Goal: Task Accomplishment & Management: Use online tool/utility

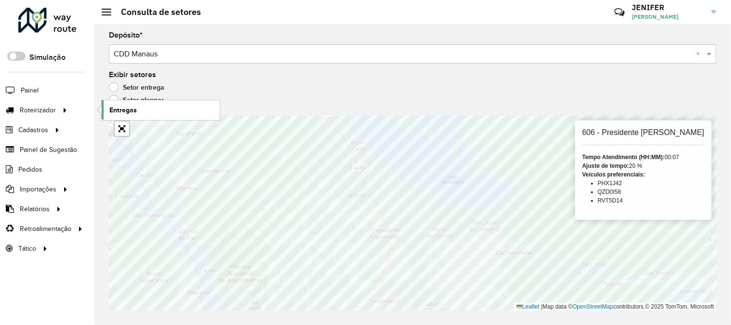
click at [116, 112] on span "Entregas" at bounding box center [122, 110] width 27 height 10
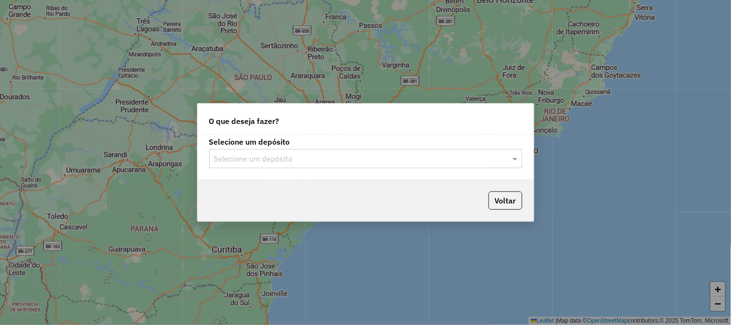
click at [356, 159] on input "text" at bounding box center [356, 159] width 284 height 12
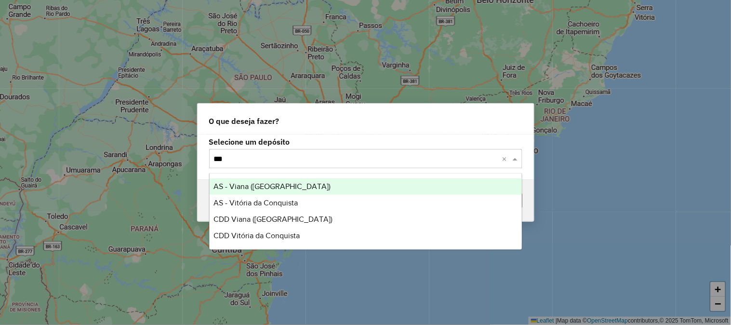
type input "****"
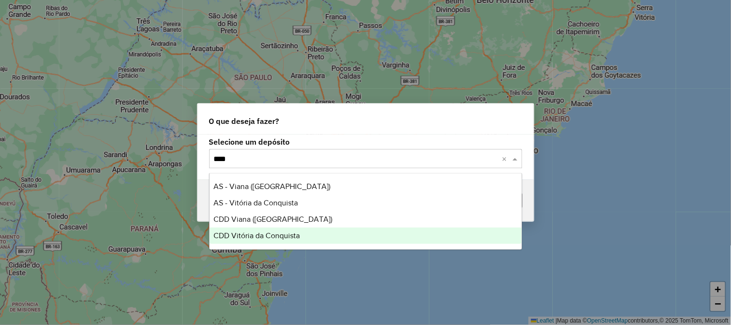
click at [280, 241] on div "CDD Vitória da Conquista" at bounding box center [366, 235] width 312 height 16
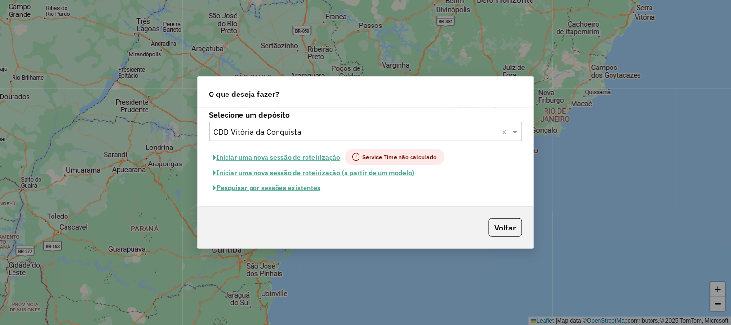
click at [272, 186] on button "Pesquisar por sessões existentes" at bounding box center [267, 187] width 116 height 15
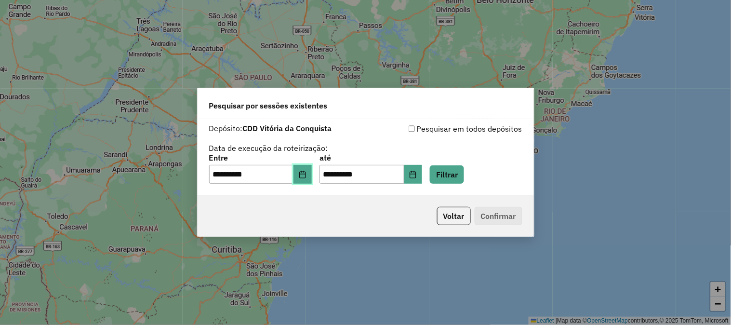
click at [306, 176] on icon "Choose Date" at bounding box center [303, 175] width 8 height 8
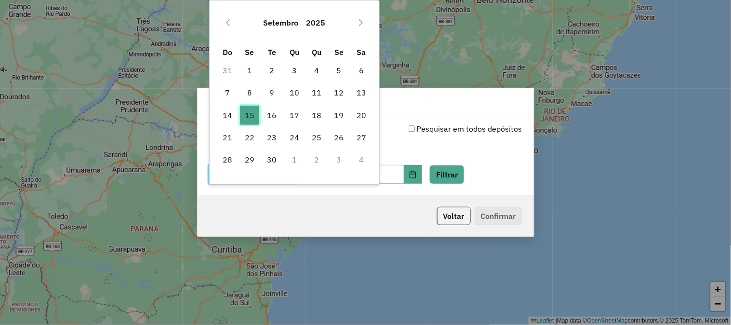
click at [255, 112] on span "15" at bounding box center [249, 115] width 19 height 19
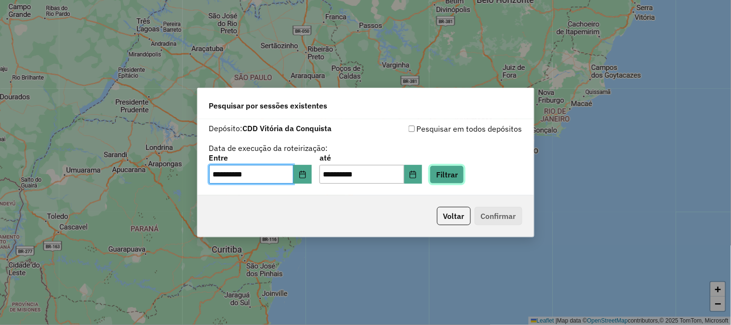
click at [461, 176] on button "Filtrar" at bounding box center [447, 174] width 34 height 18
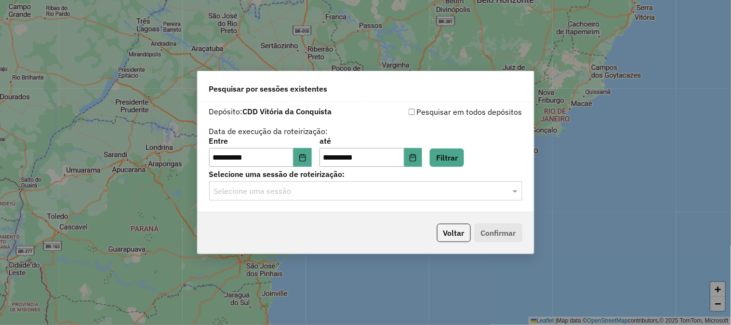
click at [357, 191] on input "text" at bounding box center [356, 192] width 284 height 12
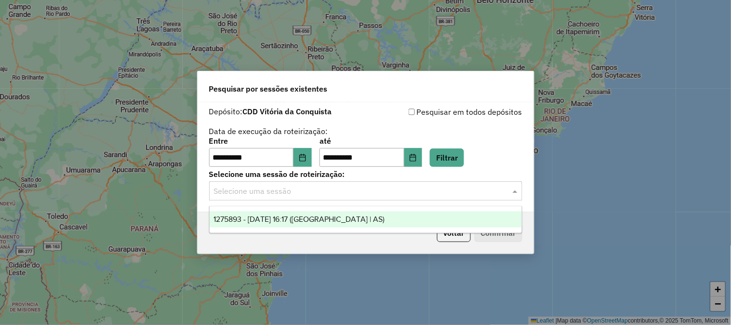
click at [335, 216] on span "1275893 - 15/09/2025 16:17 (Rota | AS)" at bounding box center [298, 219] width 171 height 8
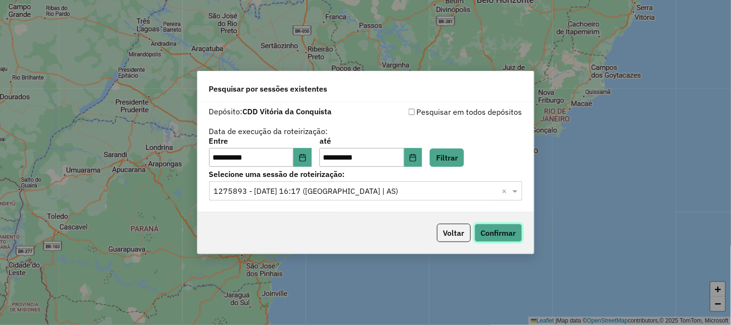
click at [492, 234] on button "Confirmar" at bounding box center [499, 233] width 48 height 18
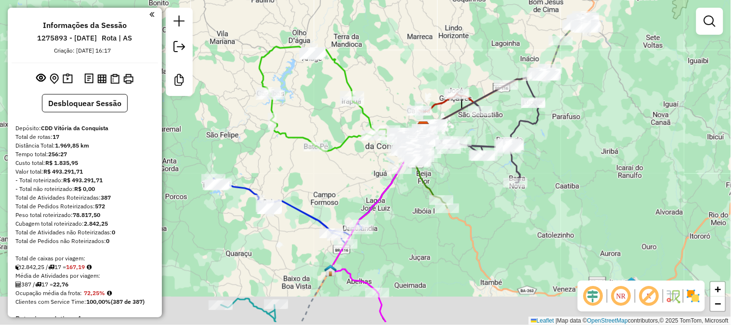
drag, startPoint x: 325, startPoint y: 115, endPoint x: 383, endPoint y: 80, distance: 67.7
click at [383, 80] on div "Janela de atendimento Grade de atendimento Capacidade Transportadoras Veículos …" at bounding box center [365, 162] width 731 height 325
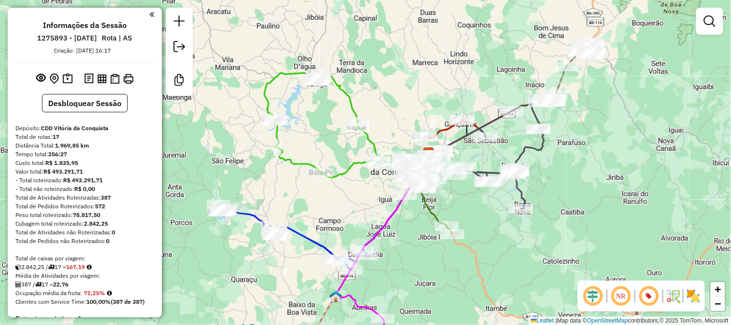
drag, startPoint x: 445, startPoint y: 248, endPoint x: 502, endPoint y: 167, distance: 98.9
click at [471, 217] on div "Rota 14 - Placa DPM4F50 67134352 - [PERSON_NAME] DE CAR Rota 14 - Placa DPM4F50…" at bounding box center [365, 162] width 731 height 325
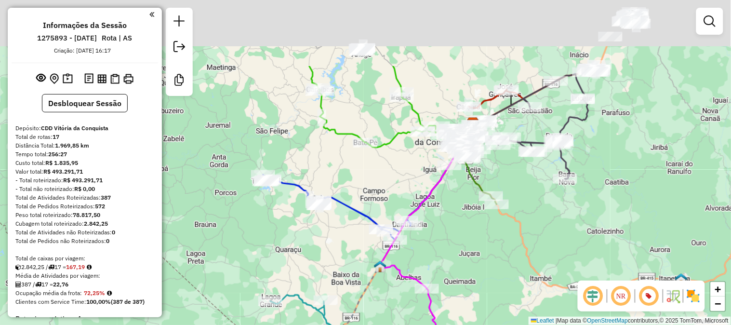
drag, startPoint x: 516, startPoint y: 183, endPoint x: 494, endPoint y: 246, distance: 66.7
click at [495, 247] on div "Janela de atendimento Grade de atendimento Capacidade Transportadoras Veículos …" at bounding box center [365, 162] width 731 height 325
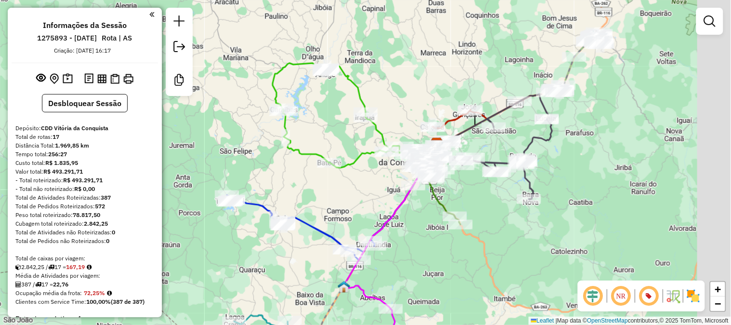
drag, startPoint x: 572, startPoint y: 203, endPoint x: 493, endPoint y: 203, distance: 79.5
click at [493, 204] on div "Janela de atendimento Grade de atendimento Capacidade Transportadoras Veículos …" at bounding box center [365, 162] width 731 height 325
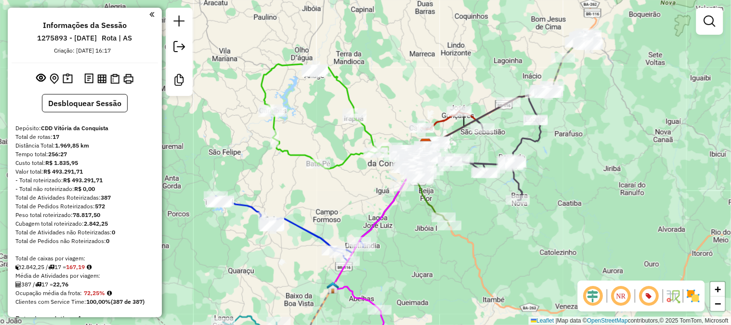
click at [524, 136] on icon at bounding box center [481, 147] width 119 height 105
select select "**********"
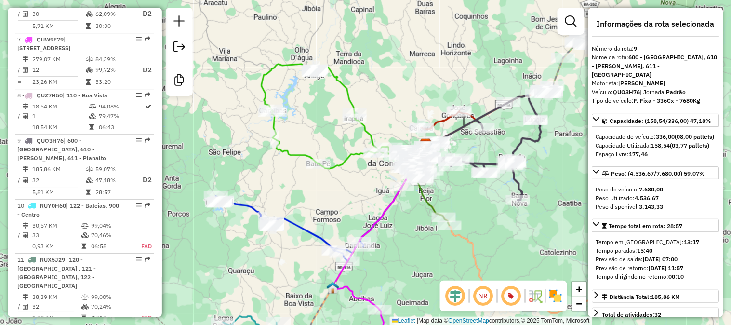
scroll to position [836, 0]
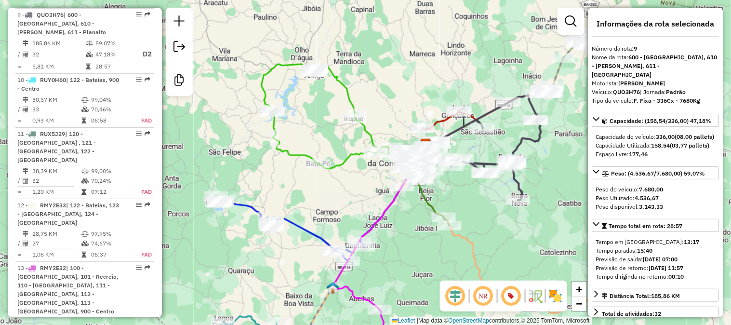
drag, startPoint x: 561, startPoint y: 146, endPoint x: 551, endPoint y: 168, distance: 23.5
click at [551, 168] on div "Janela de atendimento Grade de atendimento Capacidade Transportadoras Veículos …" at bounding box center [365, 162] width 731 height 325
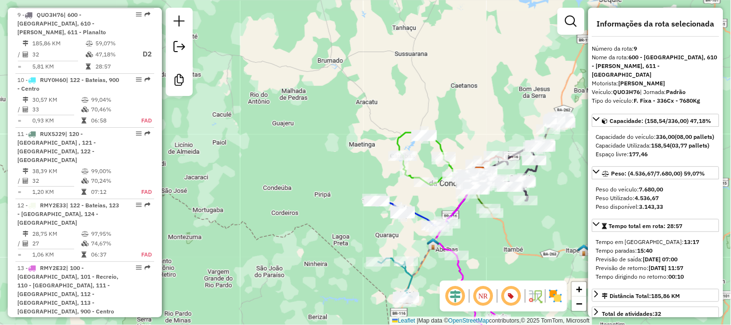
drag, startPoint x: 531, startPoint y: 247, endPoint x: 524, endPoint y: 160, distance: 86.5
click at [525, 165] on div "Janela de atendimento Grade de atendimento Capacidade Transportadoras Veículos …" at bounding box center [365, 162] width 731 height 325
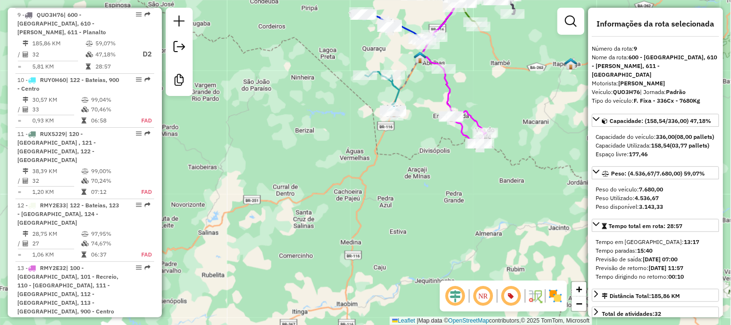
click at [399, 99] on icon at bounding box center [382, 94] width 34 height 44
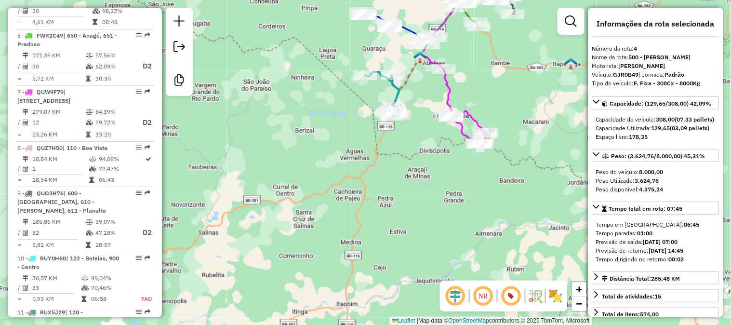
scroll to position [562, 0]
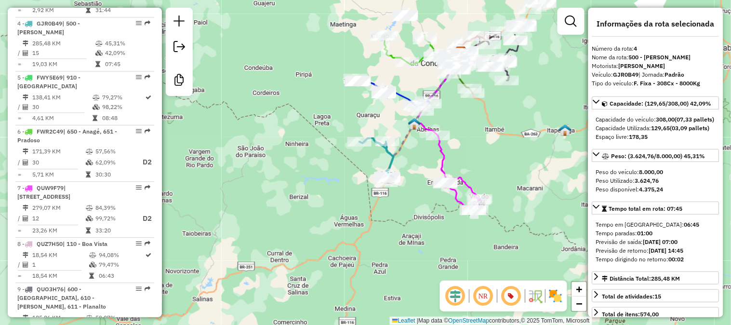
drag, startPoint x: 403, startPoint y: 96, endPoint x: 398, endPoint y: 163, distance: 66.7
click at [398, 163] on div "Janela de atendimento Grade de atendimento Capacidade Transportadoras Veículos …" at bounding box center [365, 162] width 731 height 325
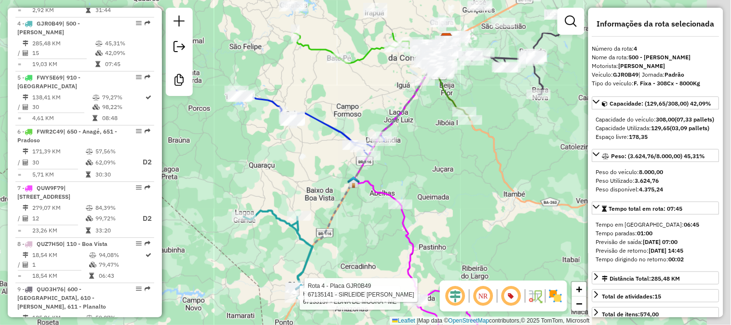
drag, startPoint x: 497, startPoint y: 106, endPoint x: 392, endPoint y: 253, distance: 180.4
click at [393, 253] on div "Rota 4 - Placa GJR0B49 67133157 - EDIVA DE MOURA - ME Rota 4 - Placa GJR0B49 67…" at bounding box center [365, 162] width 731 height 325
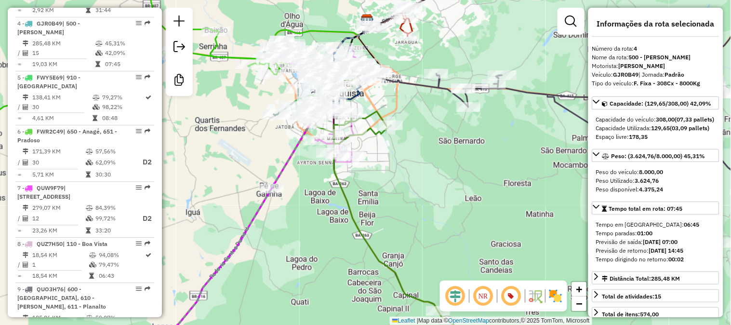
drag, startPoint x: 417, startPoint y: 126, endPoint x: 474, endPoint y: 218, distance: 107.5
click at [474, 218] on div "Rota 4 - Placa GJR0B49 67133157 - EDIVA DE MOURA - ME Rota 4 - Placa GJR0B49 67…" at bounding box center [365, 162] width 731 height 325
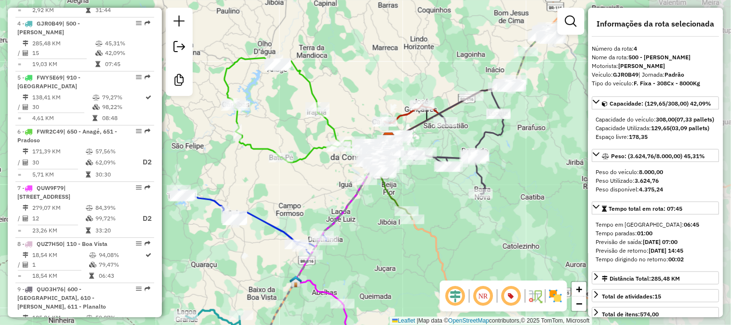
drag, startPoint x: 548, startPoint y: 129, endPoint x: 458, endPoint y: 148, distance: 92.6
click at [458, 148] on div "Rota 4 - Placa GJR0B49 67133157 - EDIVA DE MOURA - ME Rota 4 - Placa GJR0B49 67…" at bounding box center [365, 162] width 731 height 325
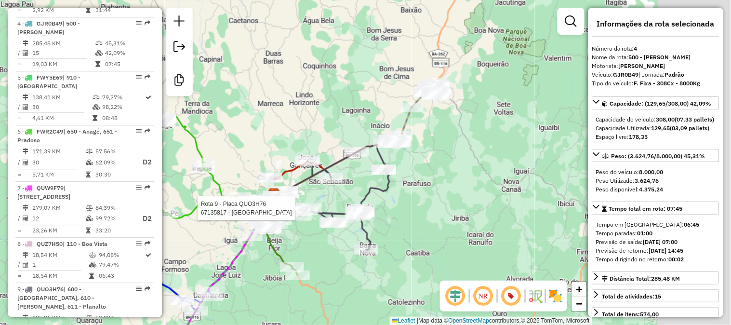
drag, startPoint x: 410, startPoint y: 38, endPoint x: 289, endPoint y: 96, distance: 134.0
click at [289, 96] on div "Rota 4 - Placa GJR0B49 67133157 - EDIVA DE MOURA - ME Rota 4 - Placa GJR0B49 67…" at bounding box center [365, 162] width 731 height 325
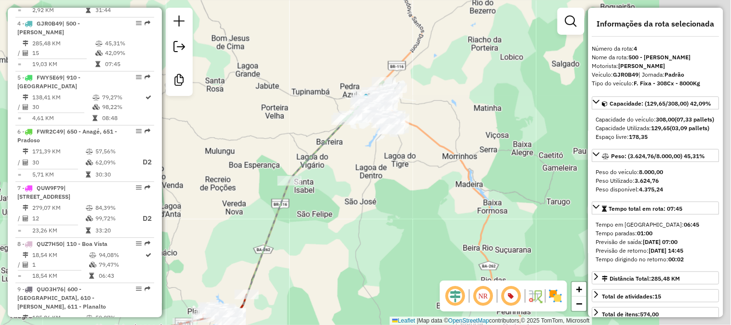
drag, startPoint x: 512, startPoint y: 109, endPoint x: 198, endPoint y: 77, distance: 315.3
click at [198, 77] on div "Rota 4 - Placa GJR0B49 67133157 - EDIVA DE MOURA - ME Rota 4 - Placa GJR0B49 67…" at bounding box center [365, 162] width 731 height 325
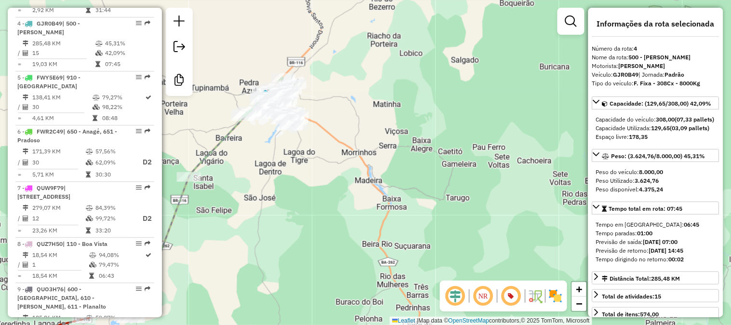
drag, startPoint x: 300, startPoint y: 68, endPoint x: 358, endPoint y: 88, distance: 61.7
click at [358, 88] on div "Rota 4 - Placa GJR0B49 67133157 - EDIVA DE MOURA - ME Rota 4 - Placa GJR0B49 67…" at bounding box center [365, 162] width 731 height 325
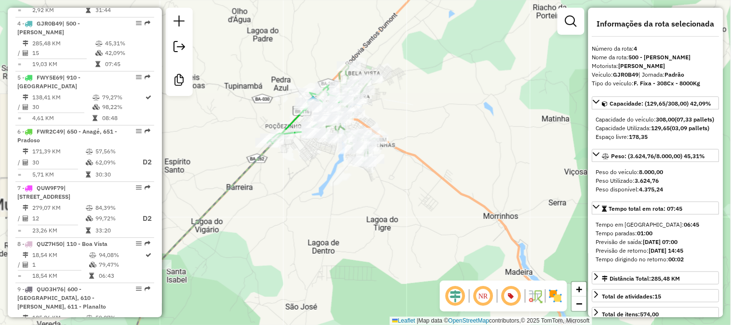
drag, startPoint x: 404, startPoint y: 93, endPoint x: 479, endPoint y: 93, distance: 75.2
click at [453, 94] on div "Rota 4 - Placa GJR0B49 67133157 - EDIVA DE MOURA - ME Rota 4 - Placa GJR0B49 67…" at bounding box center [365, 162] width 731 height 325
click at [459, 93] on div "Rota 4 - Placa GJR0B49 67133157 - EDIVA DE MOURA - ME Rota 4 - Placa GJR0B49 67…" at bounding box center [365, 162] width 731 height 325
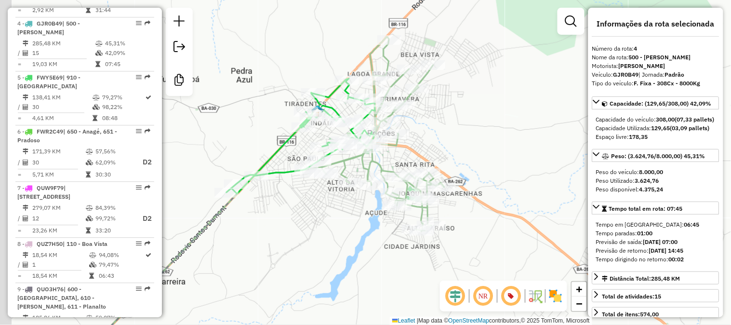
drag, startPoint x: 460, startPoint y: 99, endPoint x: 502, endPoint y: 88, distance: 43.4
click at [489, 93] on div "Rota 4 - Placa GJR0B49 67133157 - EDIVA DE MOURA - ME Rota 4 - Placa GJR0B49 67…" at bounding box center [365, 162] width 731 height 325
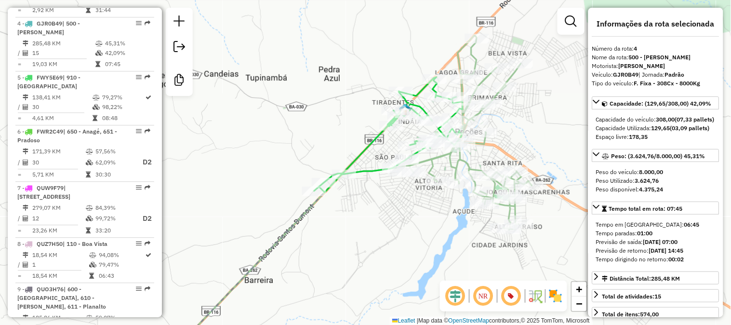
drag, startPoint x: 446, startPoint y: 93, endPoint x: 530, endPoint y: 93, distance: 84.3
click at [530, 93] on div "Rota 4 - Placa GJR0B49 67133157 - EDIVA DE MOURA - ME Rota 4 - Placa GJR0B49 67…" at bounding box center [365, 162] width 731 height 325
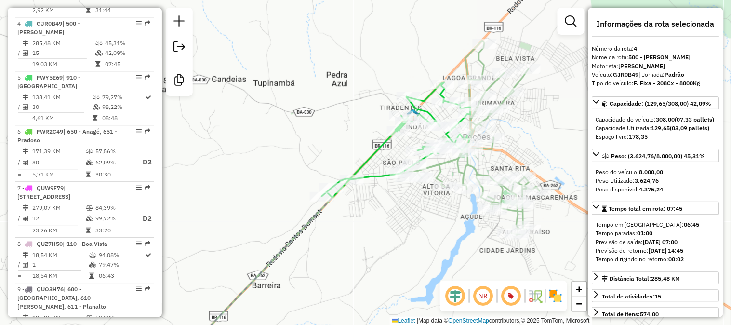
click at [483, 63] on icon at bounding box center [359, 198] width 359 height 317
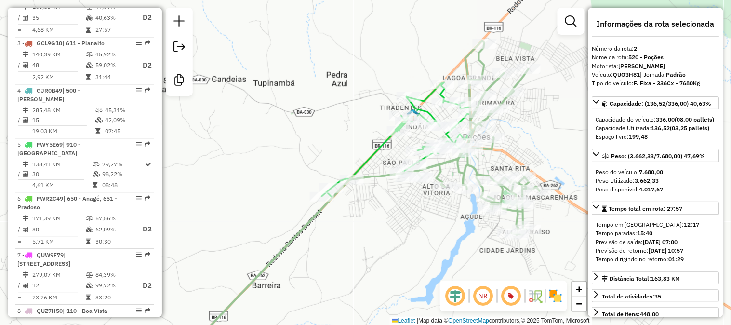
scroll to position [468, 0]
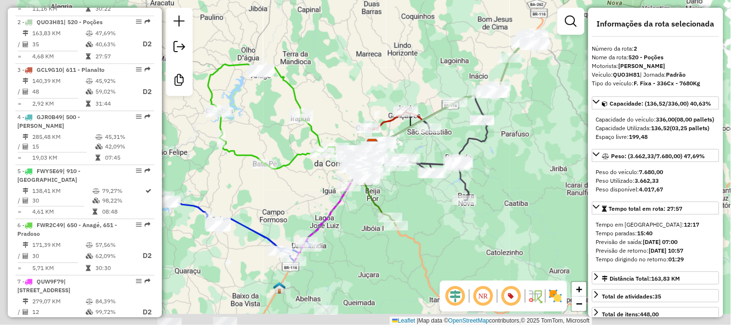
drag, startPoint x: 367, startPoint y: 129, endPoint x: 490, endPoint y: 29, distance: 158.6
click at [490, 29] on div "Janela de atendimento Grade de atendimento Capacidade Transportadoras Veículos …" at bounding box center [365, 162] width 731 height 325
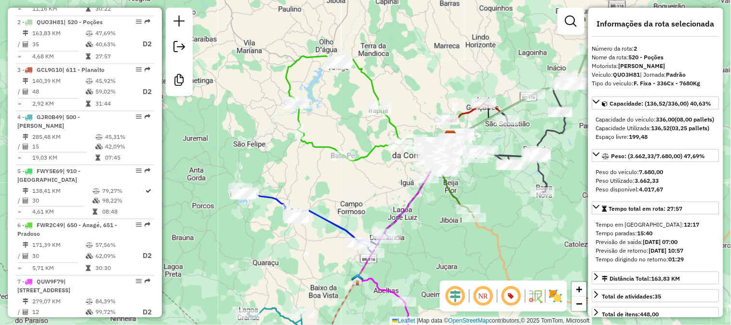
drag, startPoint x: 327, startPoint y: 157, endPoint x: 376, endPoint y: 44, distance: 123.0
click at [374, 46] on div "Rota 6 - Placa FWR2C49 67139187 - SUPERMERCADO ECONOMI Janela de atendimento Gr…" at bounding box center [365, 162] width 731 height 325
click at [376, 44] on div "Rota 6 - Placa FWR2C49 67139187 - SUPERMERCADO ECONOMI Janela de atendimento Gr…" at bounding box center [365, 162] width 731 height 325
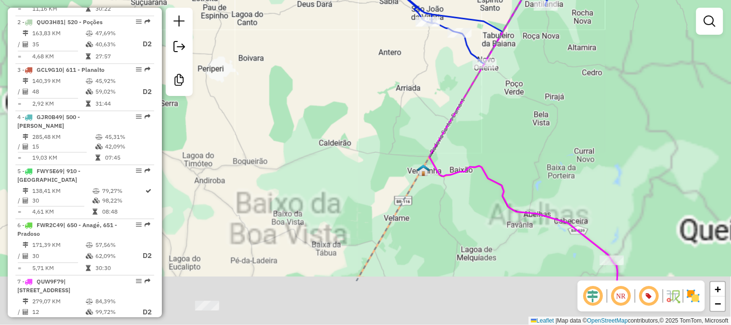
drag, startPoint x: 438, startPoint y: 159, endPoint x: 412, endPoint y: 82, distance: 80.9
click at [412, 82] on div "Janela de atendimento Grade de atendimento Capacidade Transportadoras Veículos …" at bounding box center [365, 162] width 731 height 325
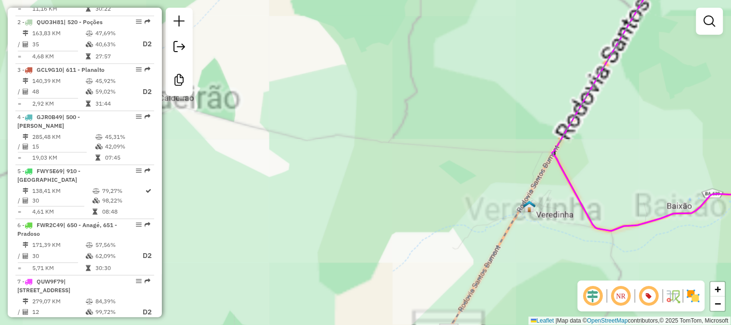
drag, startPoint x: 480, startPoint y: 172, endPoint x: 369, endPoint y: 97, distance: 134.3
click at [369, 97] on div "Janela de atendimento Grade de atendimento Capacidade Transportadoras Veículos …" at bounding box center [365, 162] width 731 height 325
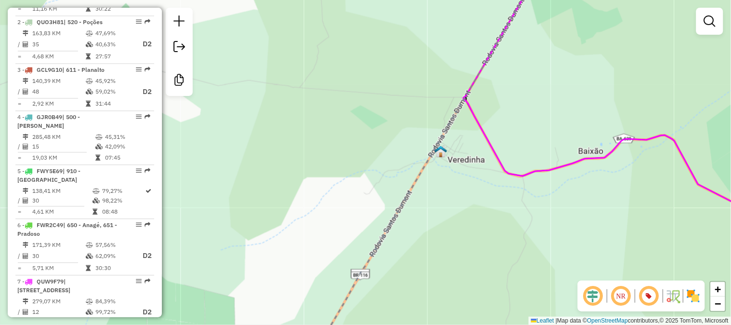
click at [439, 154] on img at bounding box center [441, 151] width 13 height 13
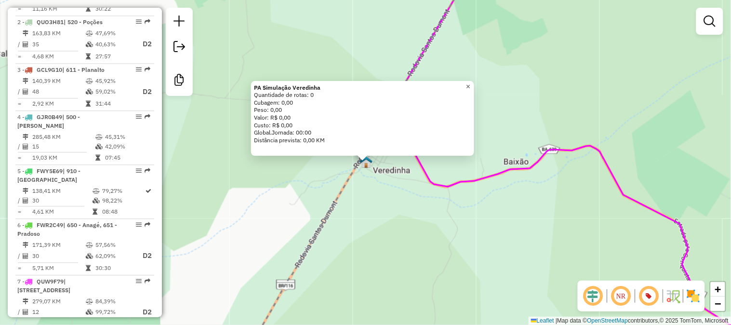
click at [471, 83] on link "×" at bounding box center [469, 87] width 12 height 12
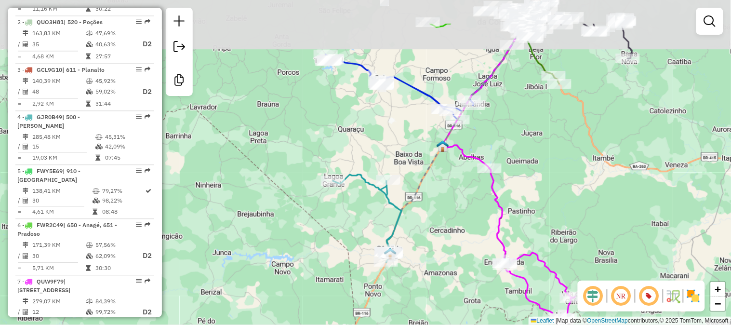
drag, startPoint x: 535, startPoint y: 75, endPoint x: 499, endPoint y: 147, distance: 80.4
click at [499, 147] on div "Janela de atendimento Grade de atendimento Capacidade Transportadoras Veículos …" at bounding box center [365, 162] width 731 height 325
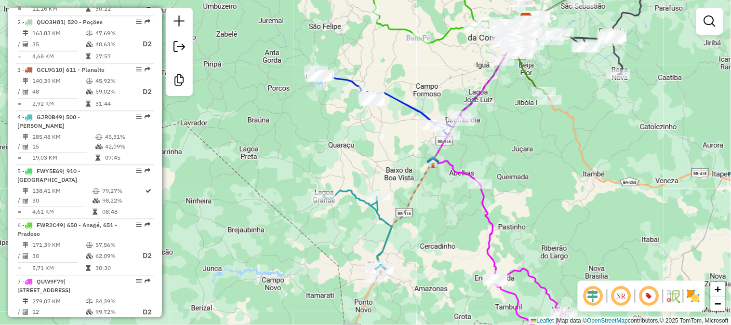
click at [401, 102] on icon at bounding box center [409, 98] width 186 height 75
select select "**********"
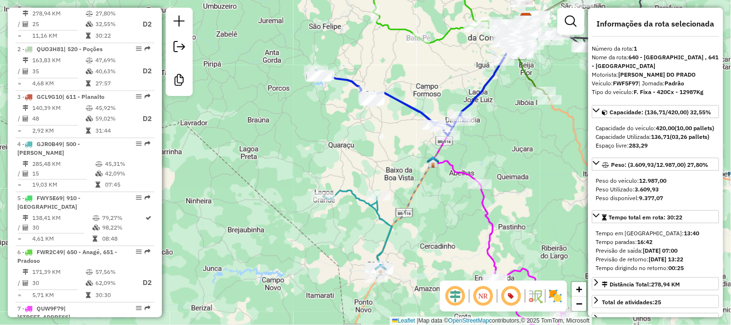
scroll to position [412, 0]
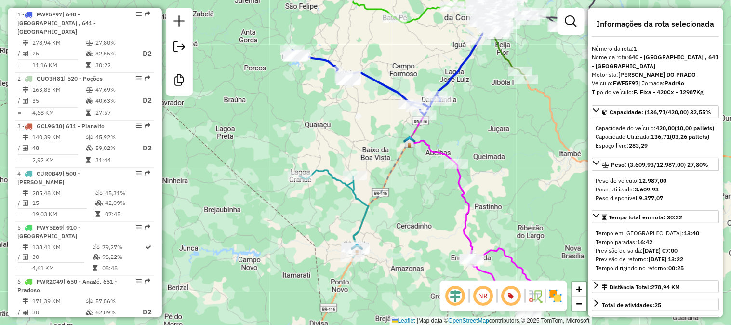
drag, startPoint x: 438, startPoint y: 93, endPoint x: 413, endPoint y: 71, distance: 33.2
click at [414, 72] on div "Janela de atendimento Grade de atendimento Capacidade Transportadoras Veículos …" at bounding box center [365, 162] width 731 height 325
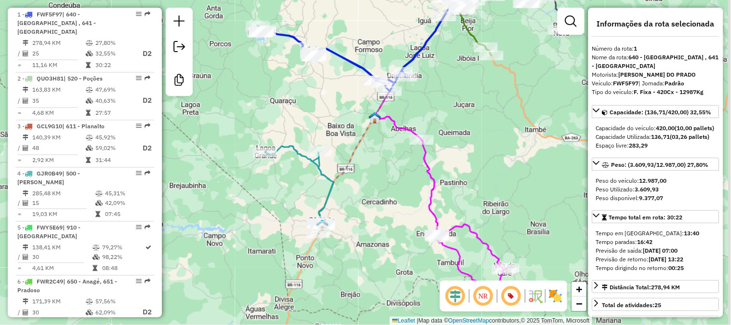
drag, startPoint x: 480, startPoint y: 124, endPoint x: 405, endPoint y: 80, distance: 86.4
click at [405, 80] on div "Janela de atendimento Grade de atendimento Capacidade Transportadoras Veículos …" at bounding box center [365, 162] width 731 height 325
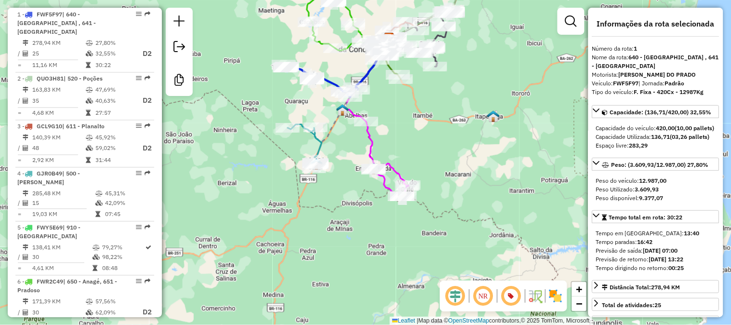
click at [367, 145] on icon at bounding box center [387, 158] width 42 height 75
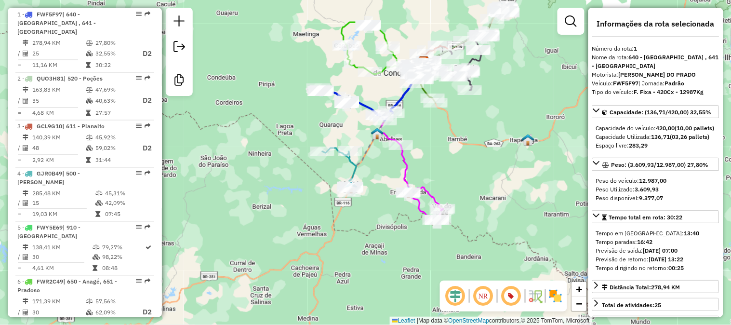
drag, startPoint x: 396, startPoint y: 131, endPoint x: 430, endPoint y: 154, distance: 42.0
click at [430, 154] on div "Janela de atendimento Grade de atendimento Capacidade Transportadoras Veículos …" at bounding box center [365, 162] width 731 height 325
click at [406, 164] on icon at bounding box center [423, 183] width 42 height 75
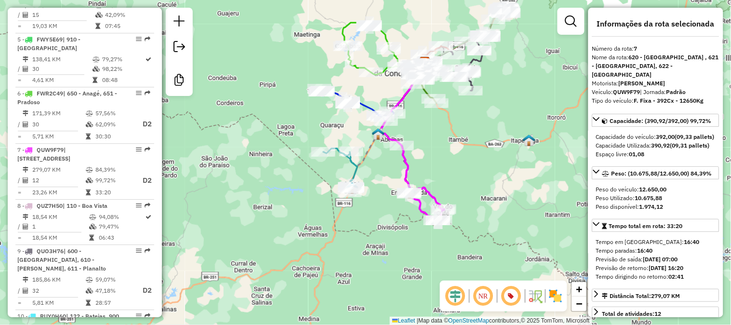
scroll to position [727, 0]
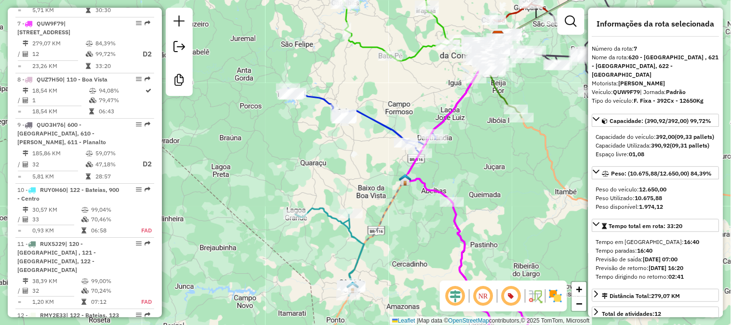
click at [388, 121] on icon at bounding box center [381, 116] width 186 height 75
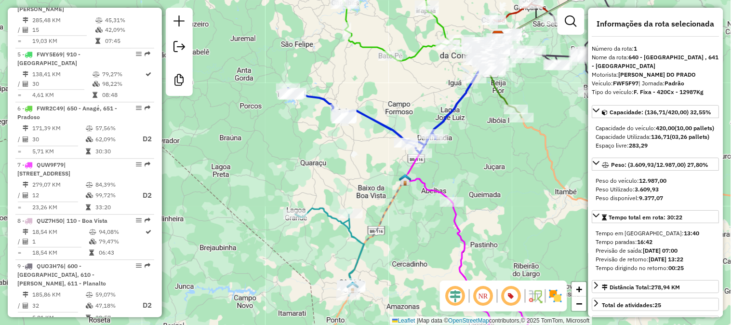
scroll to position [412, 0]
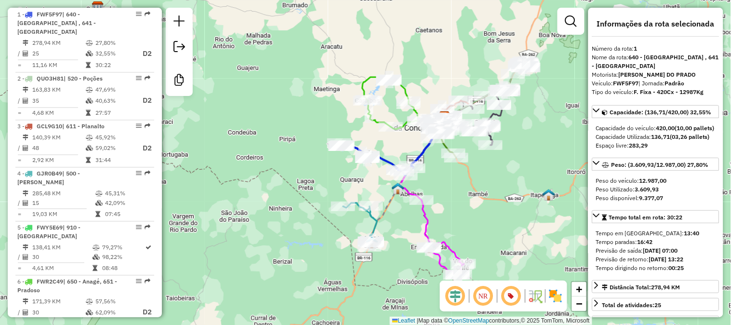
click at [370, 218] on icon at bounding box center [360, 225] width 34 height 44
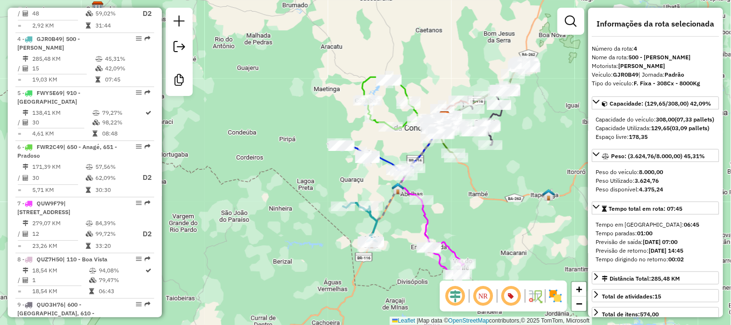
scroll to position [562, 0]
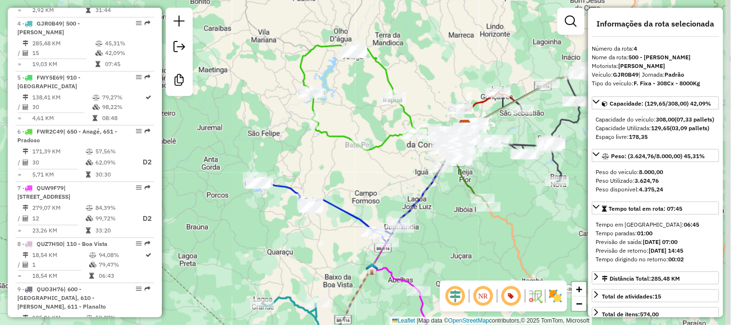
drag, startPoint x: 453, startPoint y: 95, endPoint x: 396, endPoint y: 161, distance: 87.4
click at [396, 161] on div "Janela de atendimento Grade de atendimento Capacidade Transportadoras Veículos …" at bounding box center [365, 162] width 731 height 325
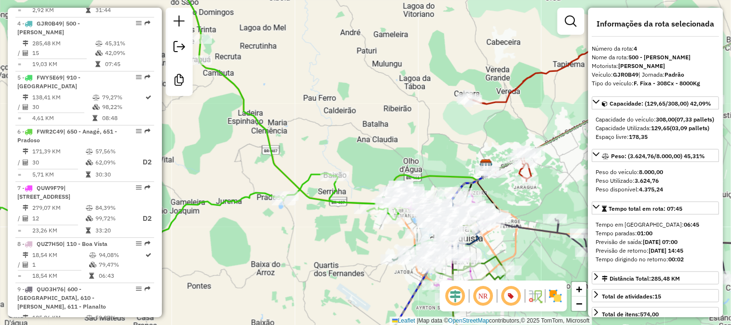
click at [438, 101] on div "Janela de atendimento Grade de atendimento Capacidade Transportadoras Veículos …" at bounding box center [365, 162] width 731 height 325
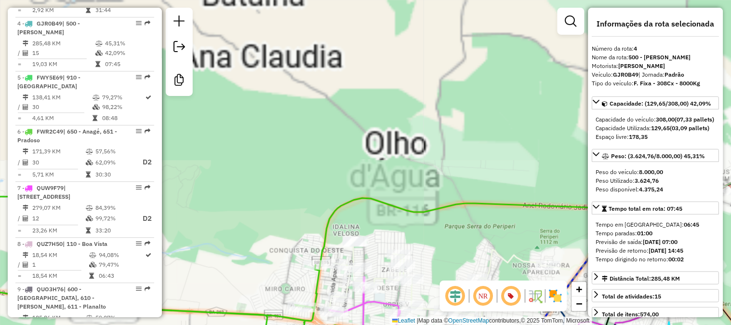
drag, startPoint x: 434, startPoint y: 89, endPoint x: 417, endPoint y: 40, distance: 51.3
click at [425, 68] on div "Janela de atendimento Grade de atendimento Capacidade Transportadoras Veículos …" at bounding box center [365, 162] width 731 height 325
click at [418, 46] on div "Janela de atendimento Grade de atendimento Capacidade Transportadoras Veículos …" at bounding box center [365, 162] width 731 height 325
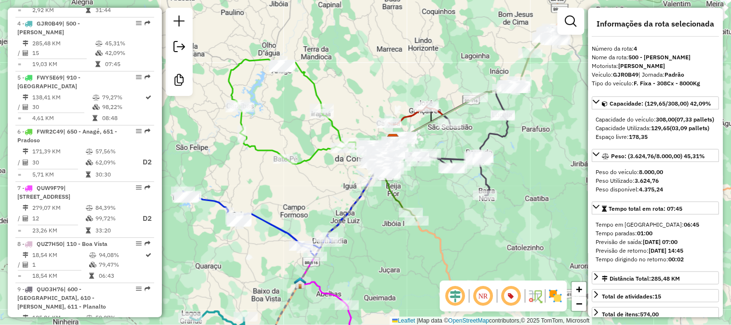
drag, startPoint x: 496, startPoint y: 196, endPoint x: 459, endPoint y: 244, distance: 61.2
click at [459, 244] on div "Janela de atendimento Grade de atendimento Capacidade Transportadoras Veículos …" at bounding box center [365, 162] width 731 height 325
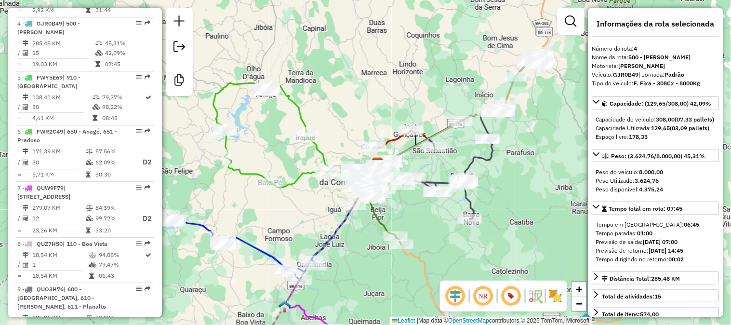
drag, startPoint x: 389, startPoint y: 115, endPoint x: 426, endPoint y: 75, distance: 54.6
click at [417, 83] on div "Janela de atendimento Grade de atendimento Capacidade Transportadoras Veículos …" at bounding box center [365, 162] width 731 height 325
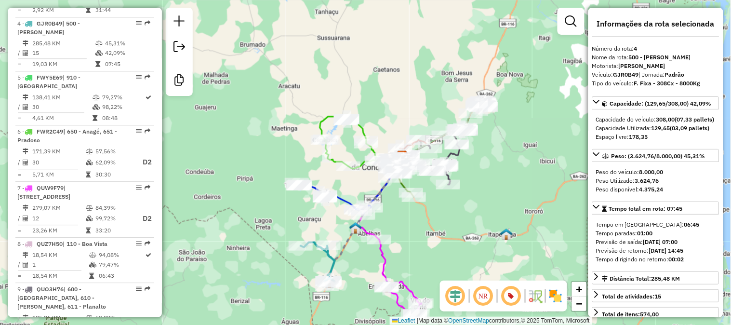
drag, startPoint x: 390, startPoint y: 102, endPoint x: 413, endPoint y: 207, distance: 107.9
click at [413, 207] on div "Janela de atendimento Grade de atendimento Capacidade Transportadoras Veículos …" at bounding box center [365, 162] width 731 height 325
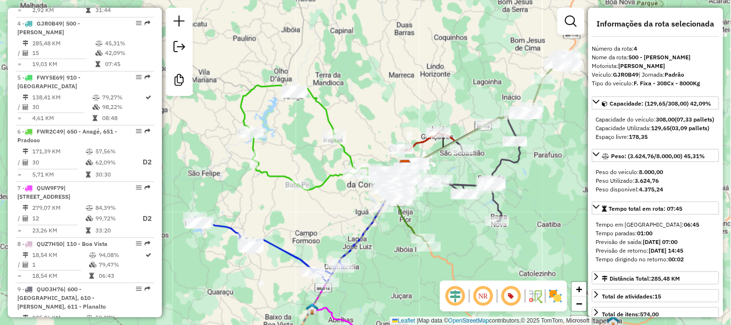
drag, startPoint x: 413, startPoint y: 92, endPoint x: 392, endPoint y: 60, distance: 37.6
click at [393, 62] on div "Janela de atendimento Grade de atendimento Capacidade Transportadoras Veículos …" at bounding box center [365, 162] width 731 height 325
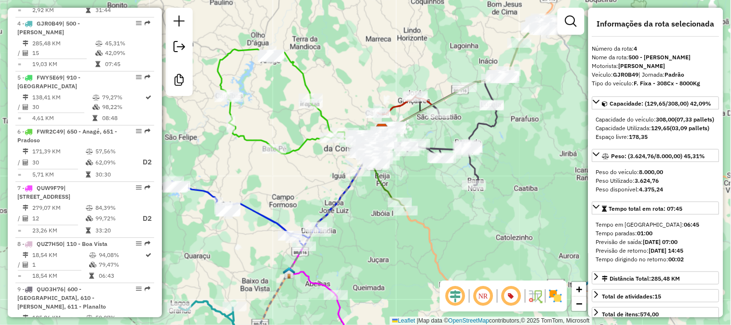
drag, startPoint x: 489, startPoint y: 170, endPoint x: 500, endPoint y: 100, distance: 71.2
click at [500, 104] on div "Janela de atendimento Grade de atendimento Capacidade Transportadoras Veículos …" at bounding box center [365, 162] width 731 height 325
click at [500, 102] on div "Janela de atendimento Grade de atendimento Capacidade Transportadoras Veículos …" at bounding box center [365, 162] width 731 height 325
click at [500, 100] on div "Janela de atendimento Grade de atendimento Capacidade Transportadoras Veículos …" at bounding box center [365, 162] width 731 height 325
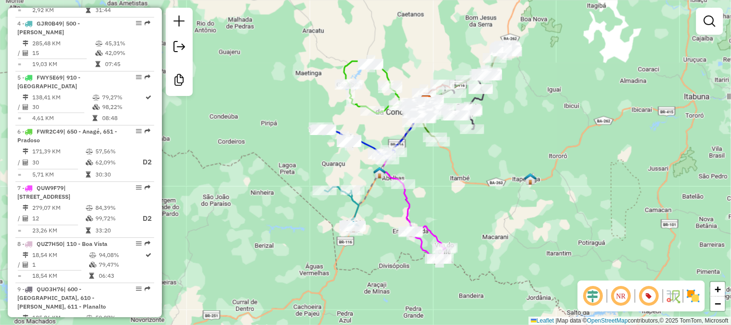
click at [403, 202] on icon at bounding box center [424, 221] width 42 height 75
select select "**********"
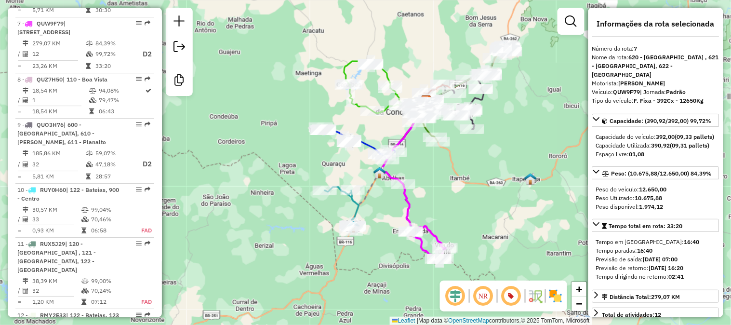
scroll to position [727, 0]
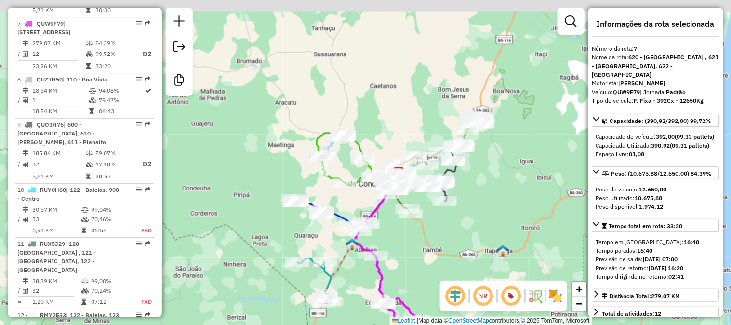
drag, startPoint x: 508, startPoint y: 133, endPoint x: 480, endPoint y: 204, distance: 76.9
click at [480, 204] on div "Janela de atendimento Grade de atendimento Capacidade Transportadoras Veículos …" at bounding box center [365, 162] width 731 height 325
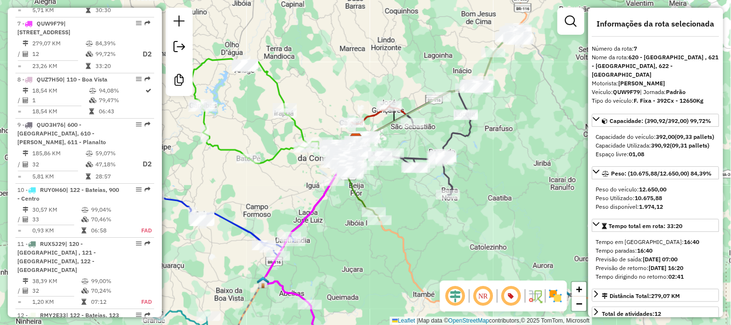
drag, startPoint x: 478, startPoint y: 163, endPoint x: 517, endPoint y: 160, distance: 39.6
click at [517, 160] on div "Janela de atendimento Grade de atendimento Capacidade Transportadoras Veículos …" at bounding box center [365, 162] width 731 height 325
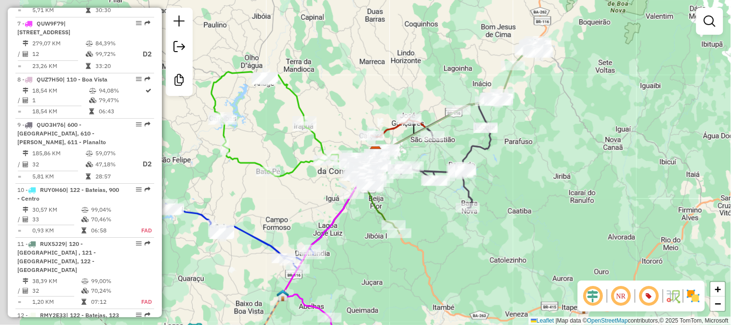
drag, startPoint x: 505, startPoint y: 146, endPoint x: 544, endPoint y: 157, distance: 41.2
click at [544, 157] on div "Janela de atendimento Grade de atendimento Capacidade Transportadoras Veículos …" at bounding box center [365, 162] width 731 height 325
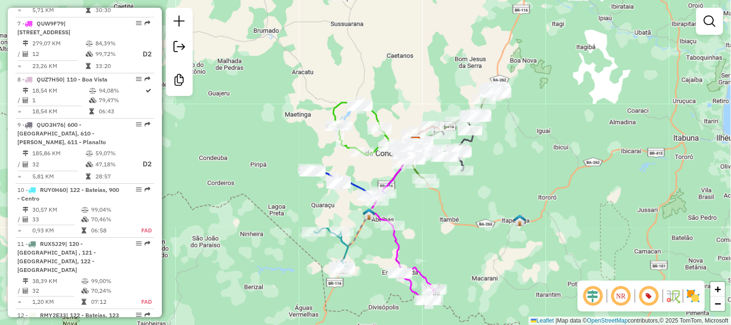
drag, startPoint x: 529, startPoint y: 139, endPoint x: 575, endPoint y: 120, distance: 49.7
click at [572, 121] on div "Janela de atendimento Grade de atendimento Capacidade Transportadoras Veículos …" at bounding box center [365, 162] width 731 height 325
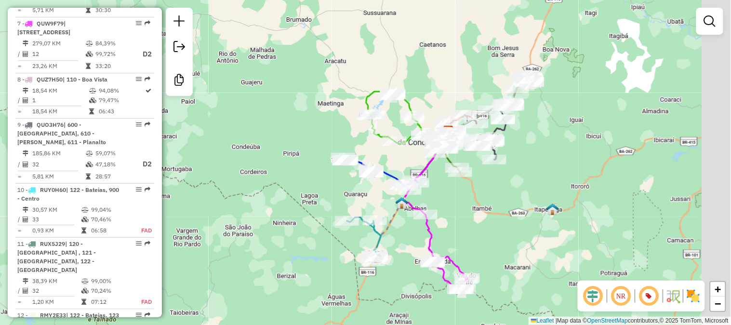
drag, startPoint x: 545, startPoint y: 200, endPoint x: 476, endPoint y: 237, distance: 78.7
click at [476, 237] on div "Janela de atendimento Grade de atendimento Capacidade Transportadoras Veículos …" at bounding box center [365, 162] width 731 height 325
